Goal: Task Accomplishment & Management: Manage account settings

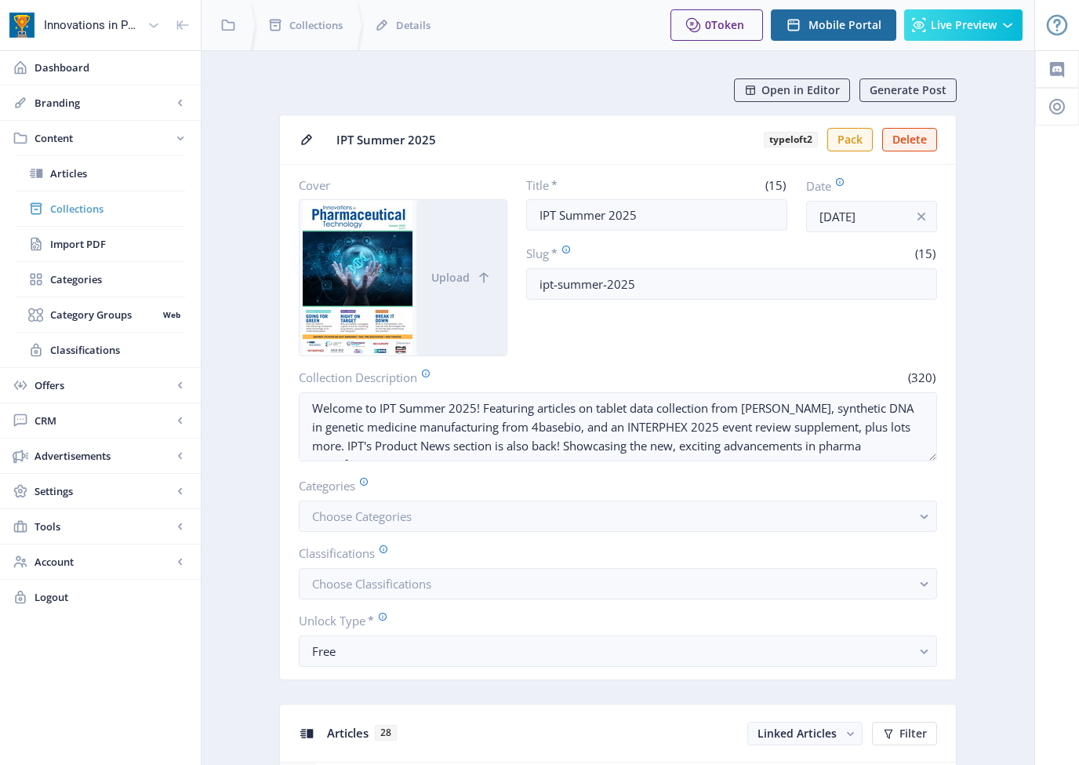
click at [84, 209] on span "Collections" at bounding box center [117, 209] width 135 height 16
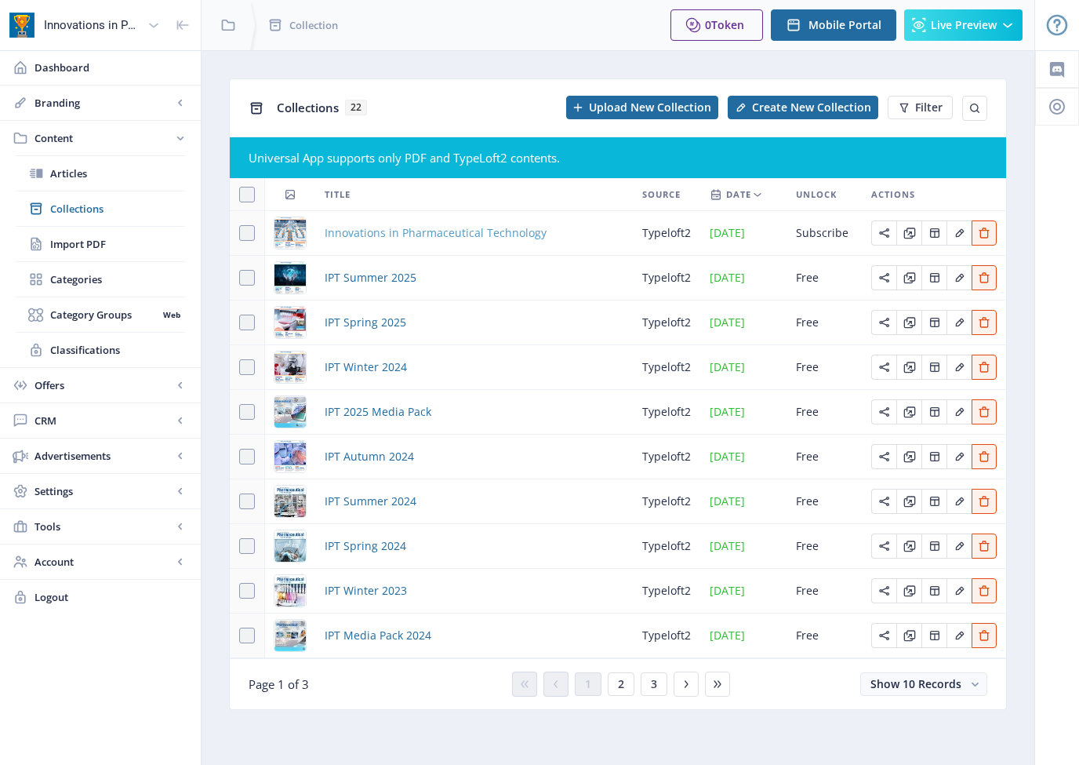
click at [358, 236] on span "Innovations in Pharmaceutical Technology" at bounding box center [436, 233] width 222 height 19
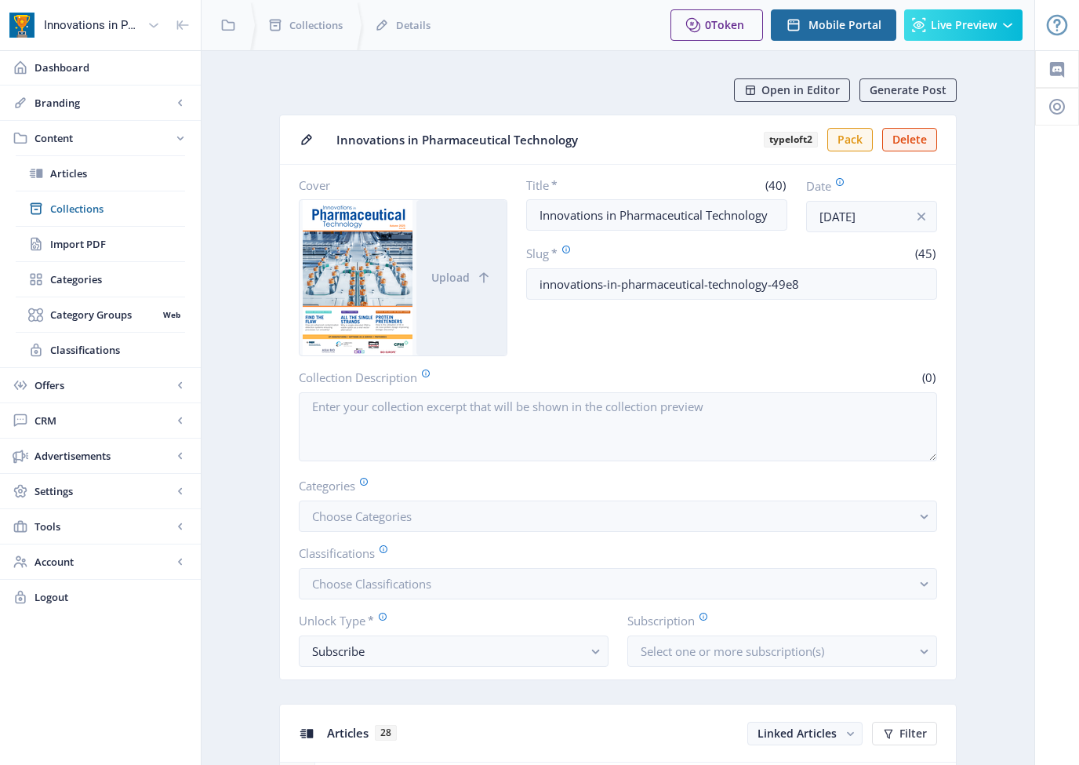
scroll to position [3, 0]
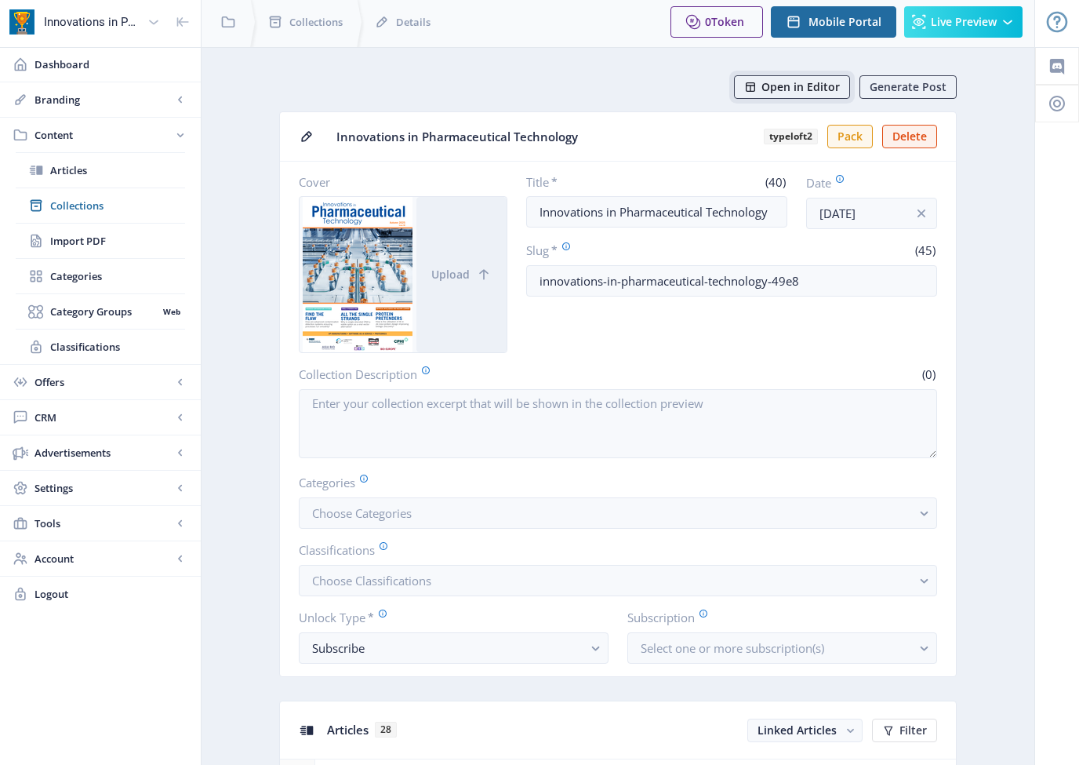
click at [765, 85] on span "Open in Editor" at bounding box center [801, 87] width 78 height 13
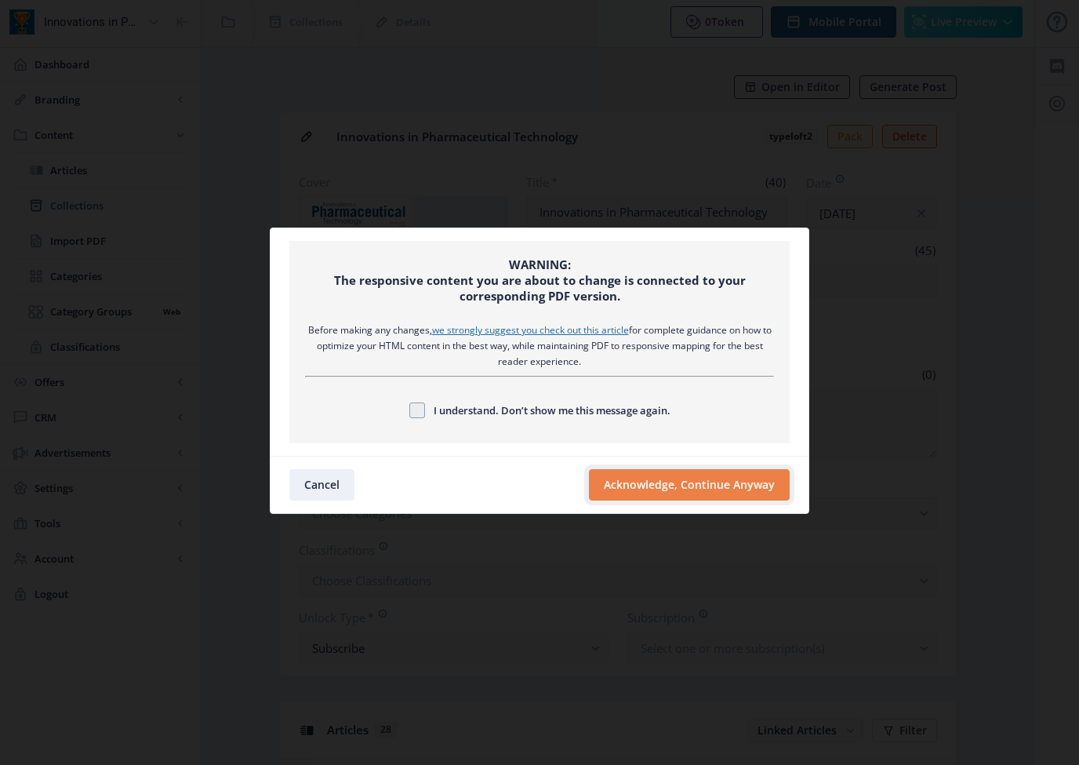
click at [696, 483] on button "Acknowledge, Continue Anyway" at bounding box center [689, 484] width 201 height 31
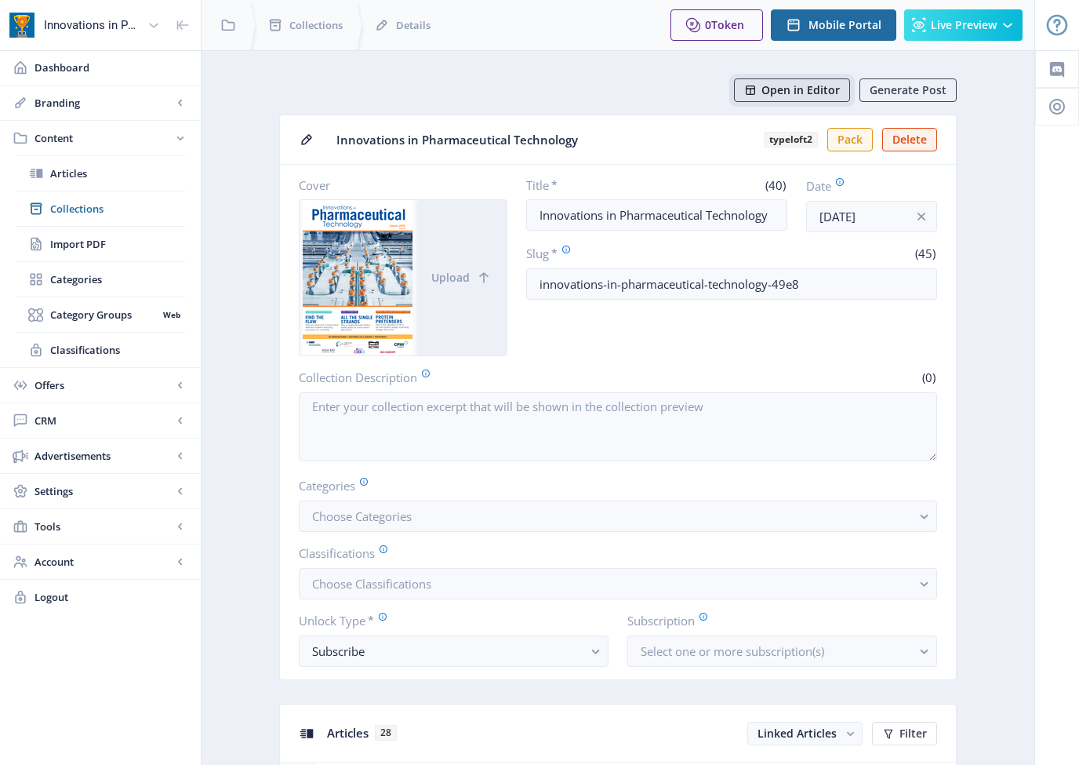
scroll to position [3, 0]
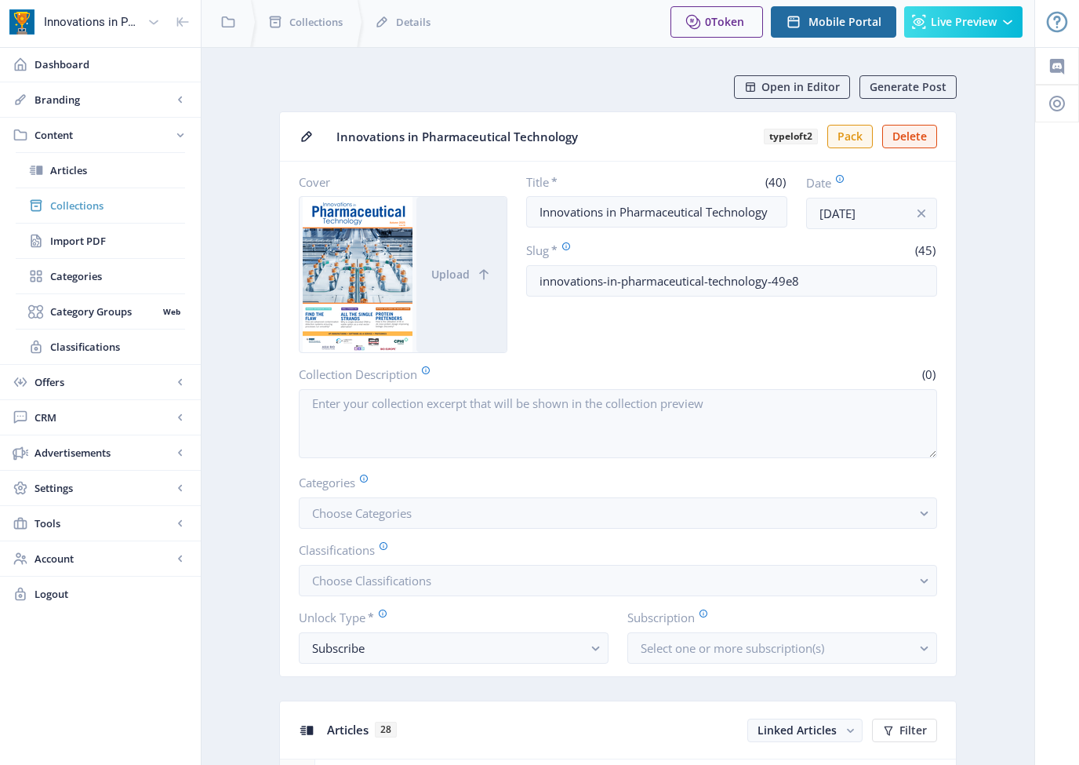
click at [86, 207] on span "Collections" at bounding box center [117, 206] width 135 height 16
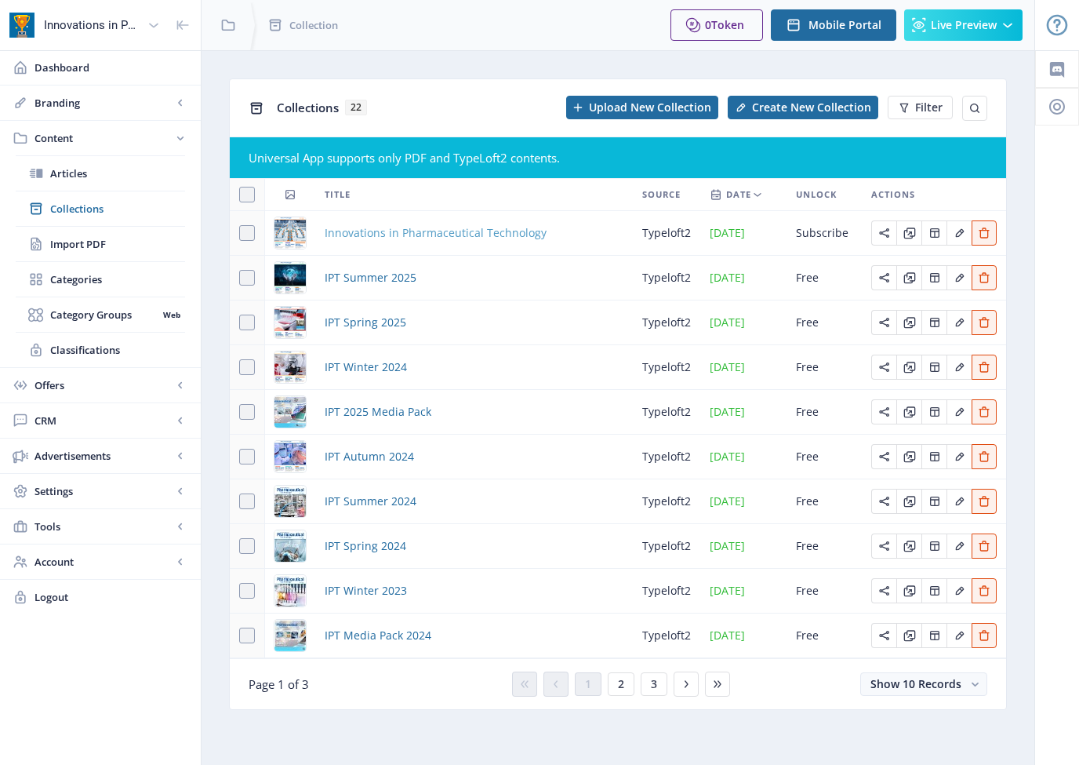
click at [380, 227] on span "Innovations in Pharmaceutical Technology" at bounding box center [436, 233] width 222 height 19
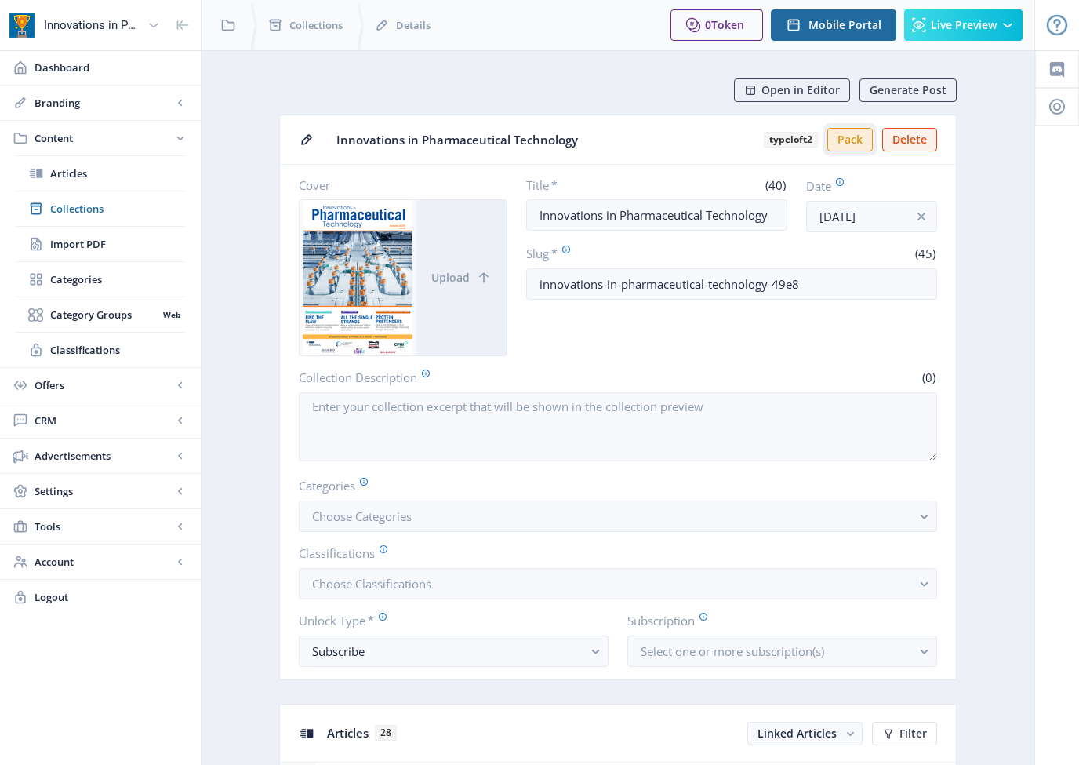
click at [845, 142] on button "Pack" at bounding box center [849, 140] width 45 height 24
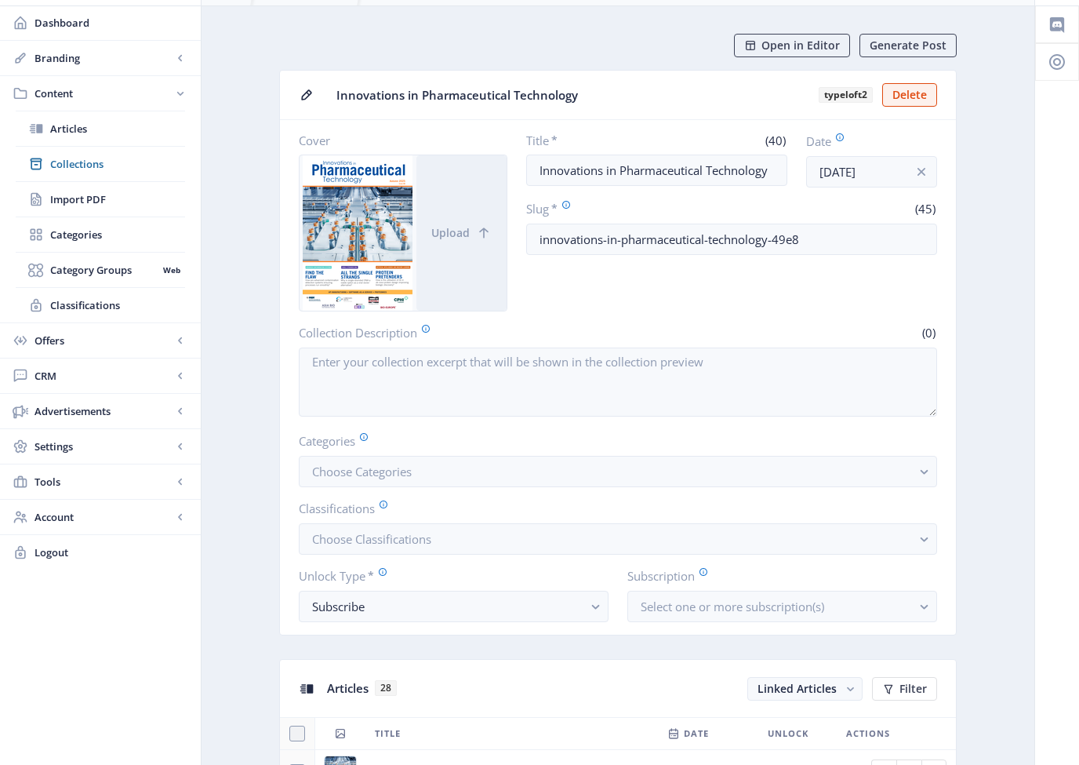
scroll to position [60, 0]
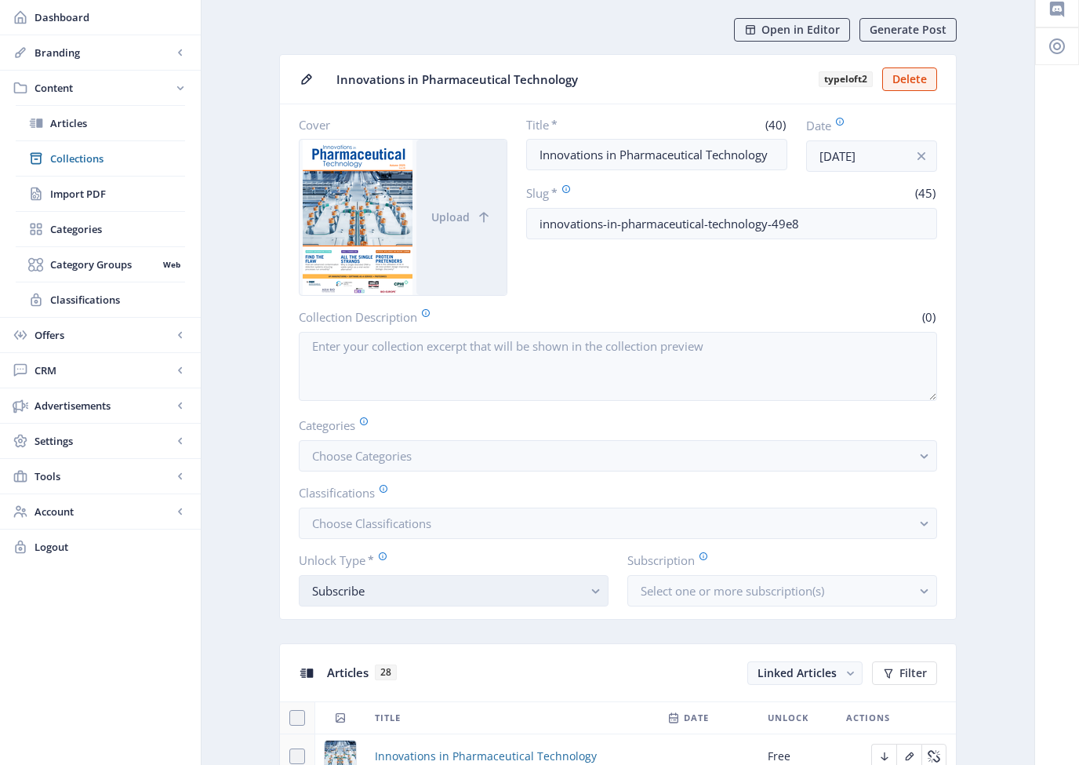
click at [602, 588] on rect "button" at bounding box center [596, 591] width 18 height 18
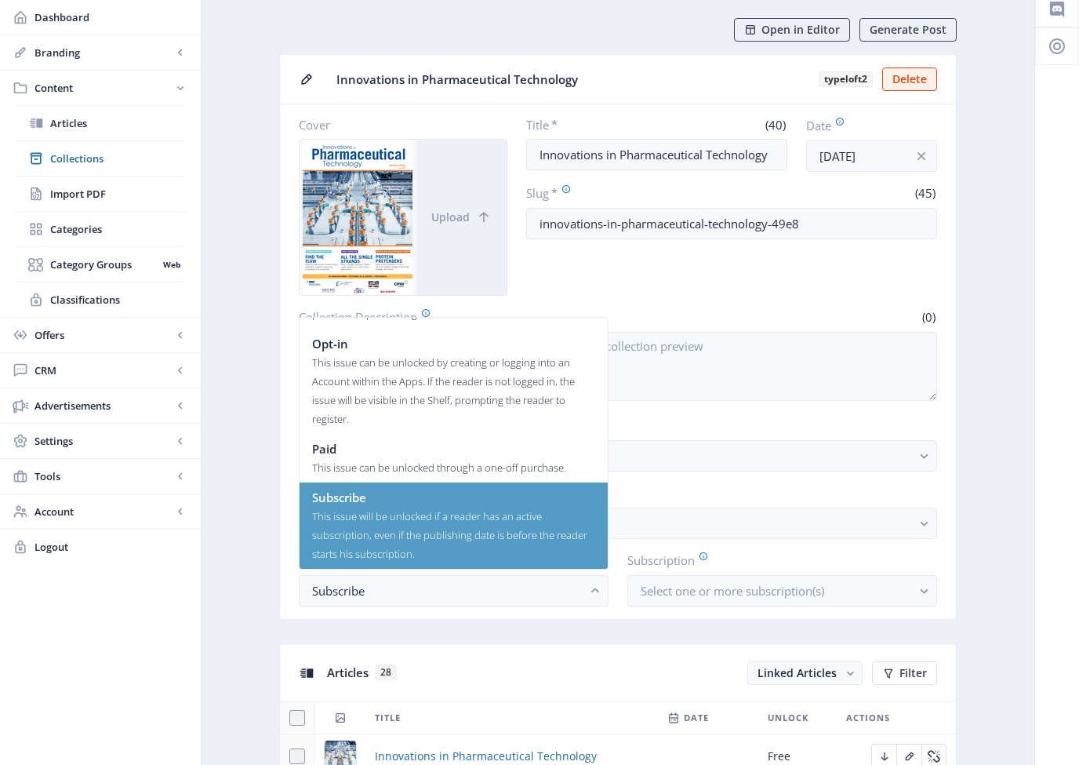
scroll to position [0, 0]
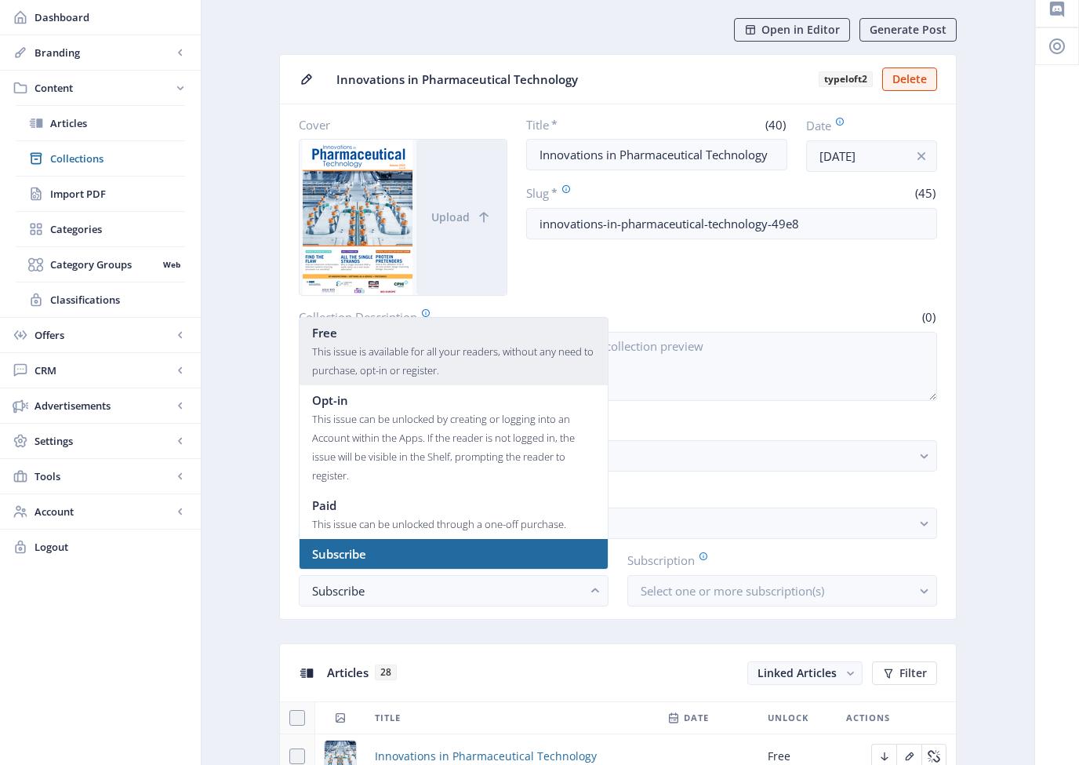
click at [414, 348] on div "This issue is available for all your readers, without any need to purchase, opt…" at bounding box center [453, 361] width 283 height 38
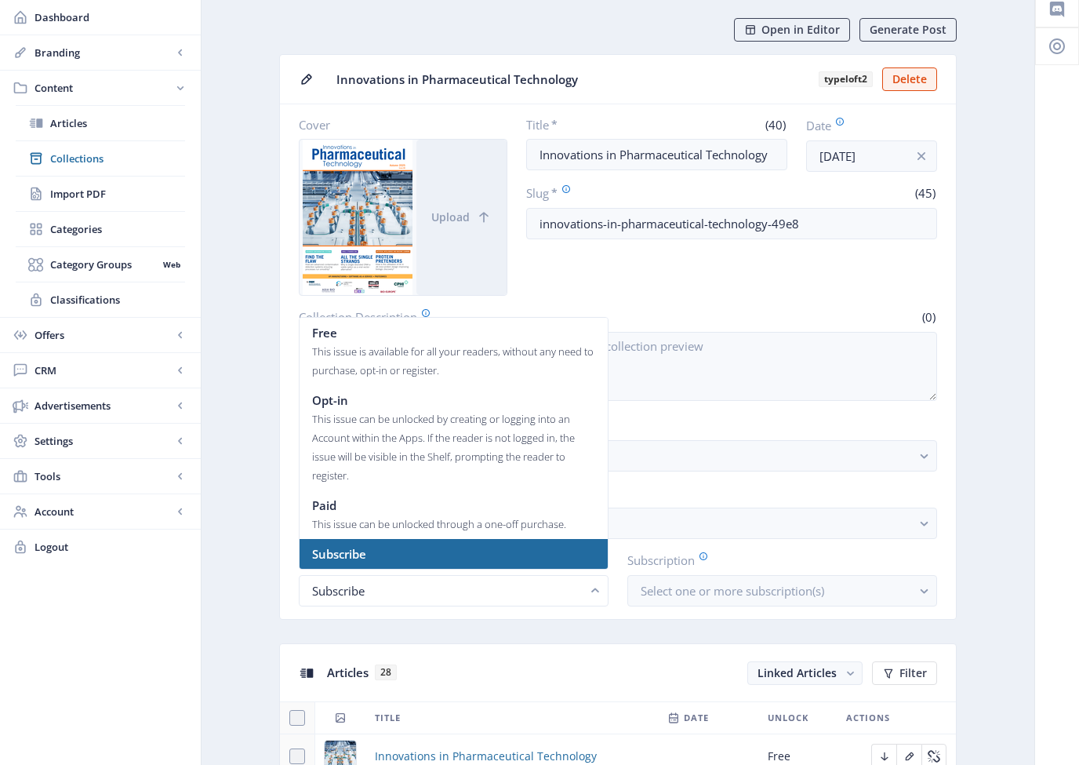
scroll to position [60, 0]
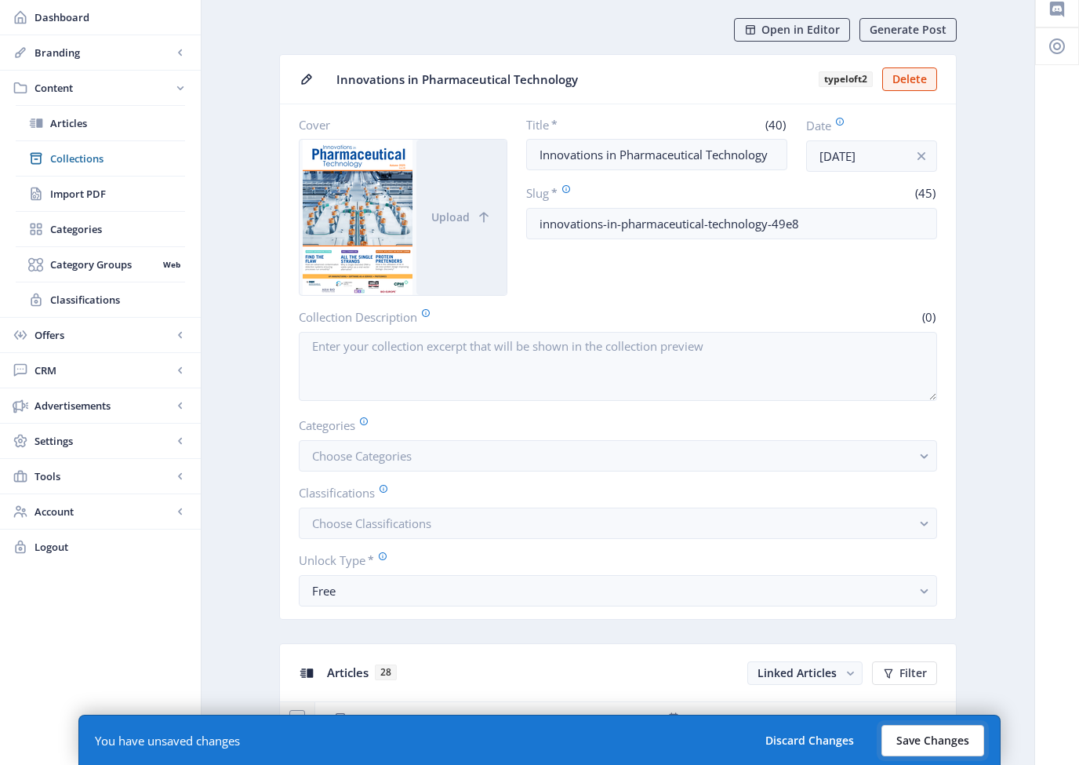
click at [962, 738] on button "Save Changes" at bounding box center [933, 740] width 103 height 31
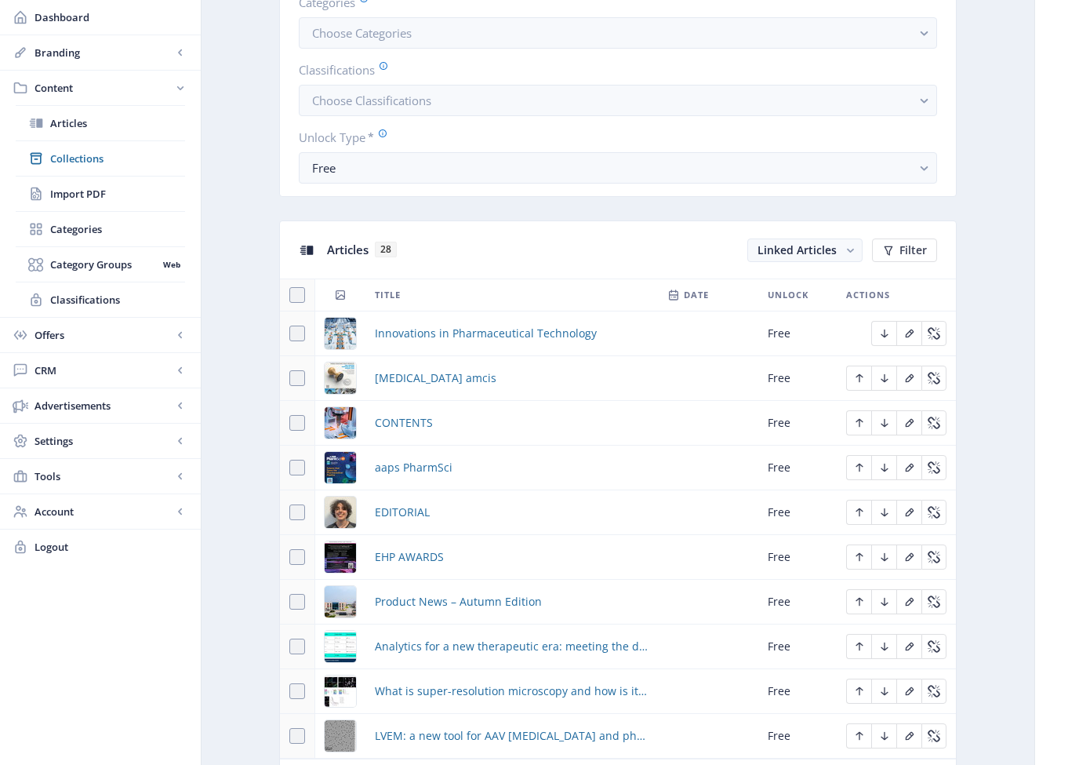
scroll to position [693, 0]
